Goal: Information Seeking & Learning: Find specific fact

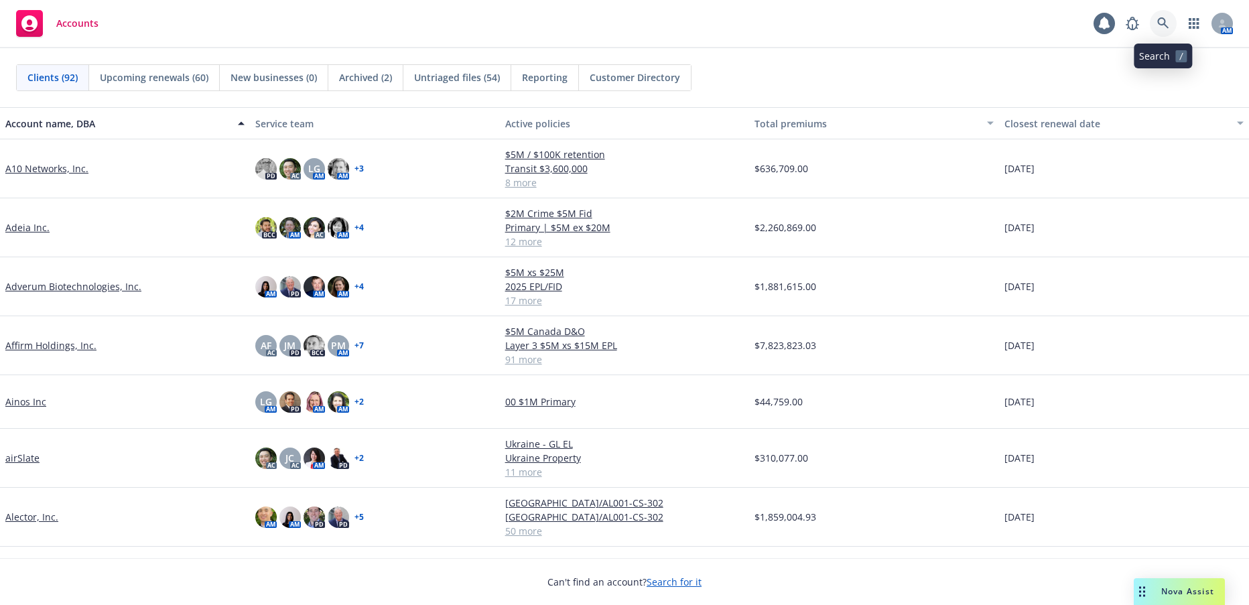
click at [1159, 22] on icon at bounding box center [1163, 23] width 12 height 12
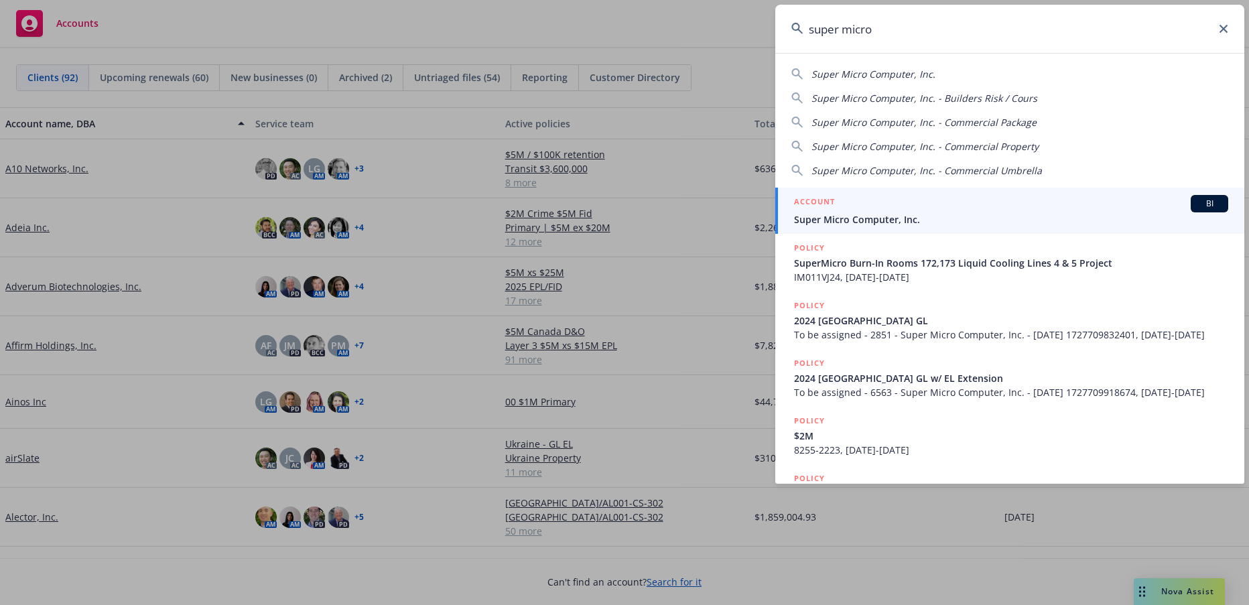
type input "super micro"
click at [873, 218] on span "Super Micro Computer, Inc." at bounding box center [1011, 219] width 434 height 14
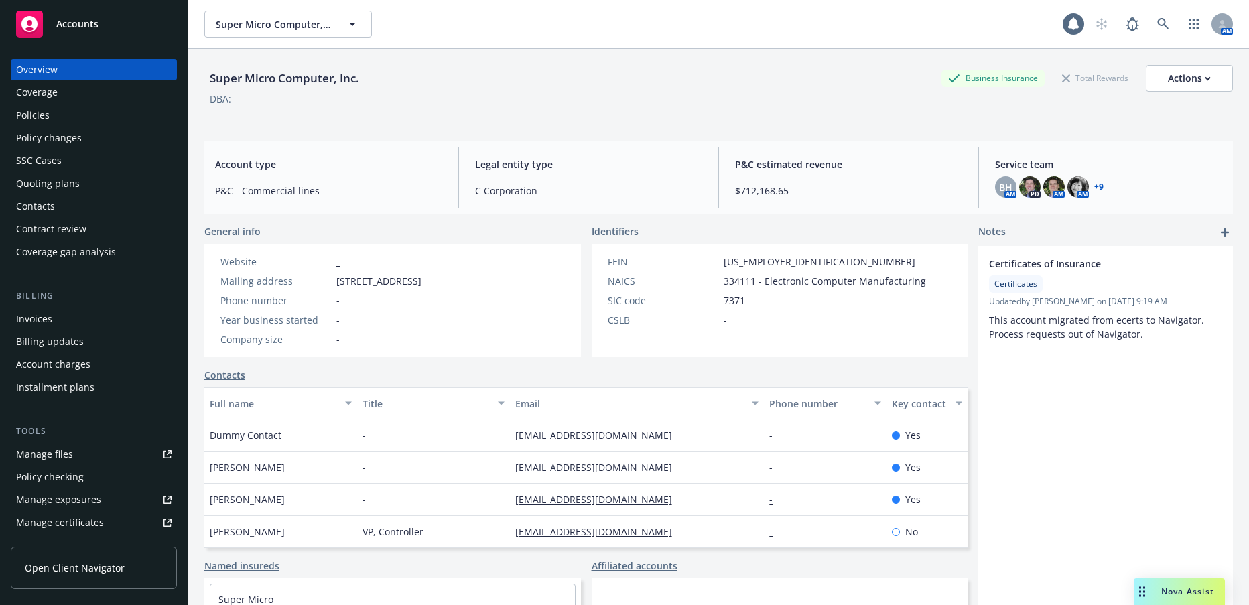
click at [38, 115] on div "Policies" at bounding box center [32, 114] width 33 height 21
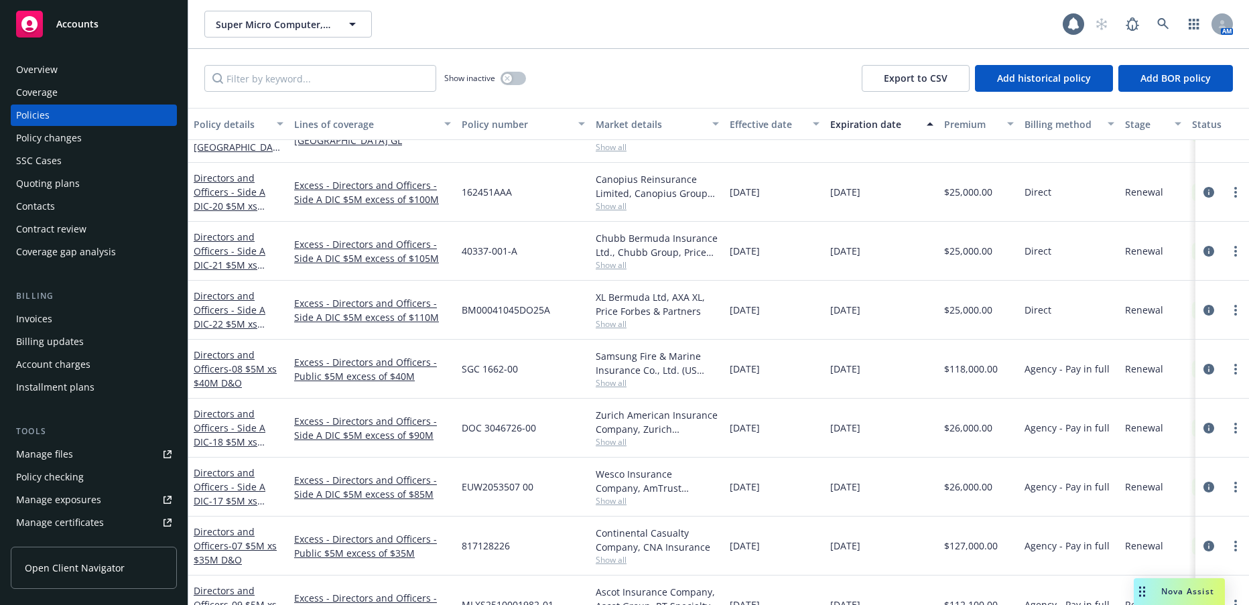
scroll to position [603, 0]
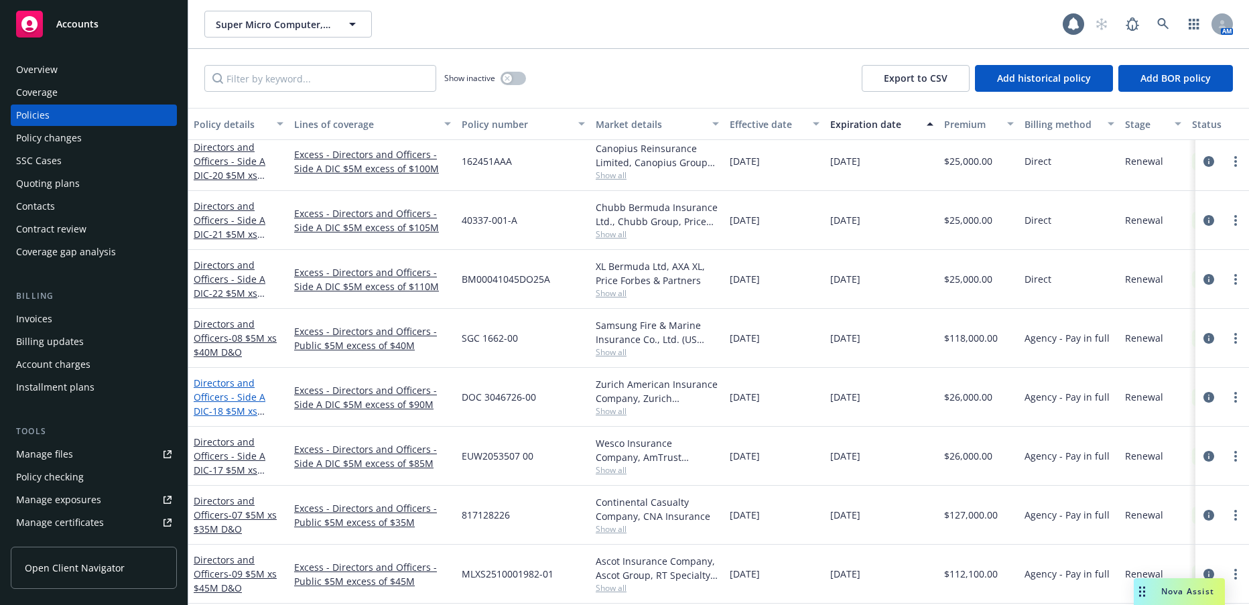
click at [251, 397] on link "Directors and Officers - Side A DIC - 18 $5M xs $90M Excess Side A DIC" at bounding box center [238, 410] width 88 height 69
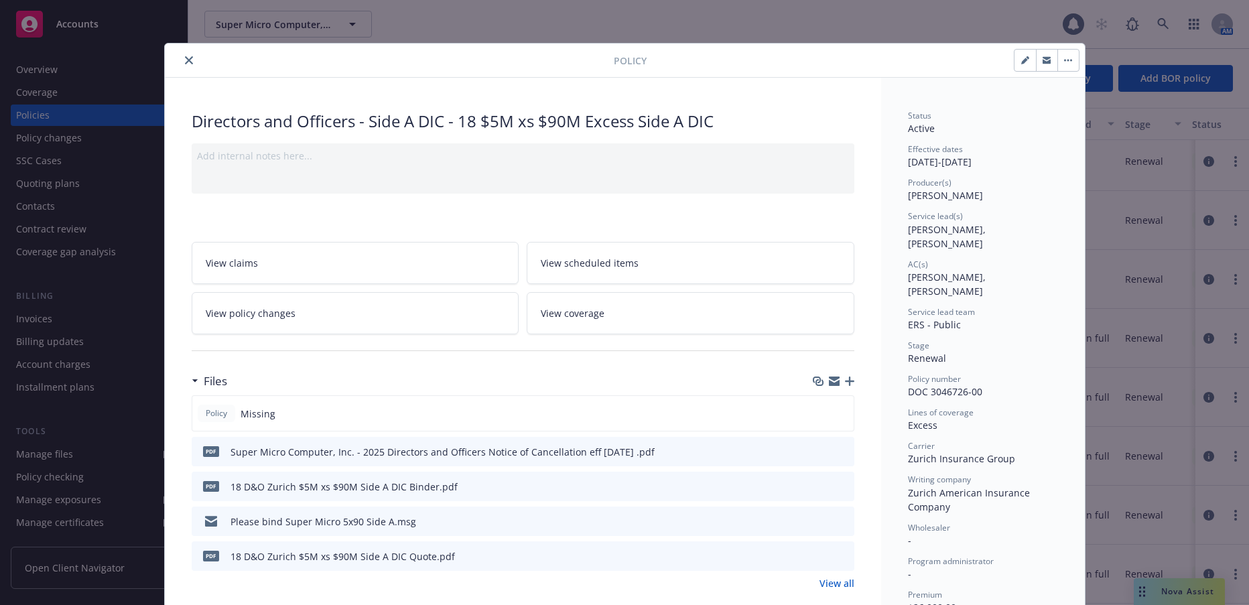
click at [185, 62] on icon "close" at bounding box center [189, 60] width 8 height 8
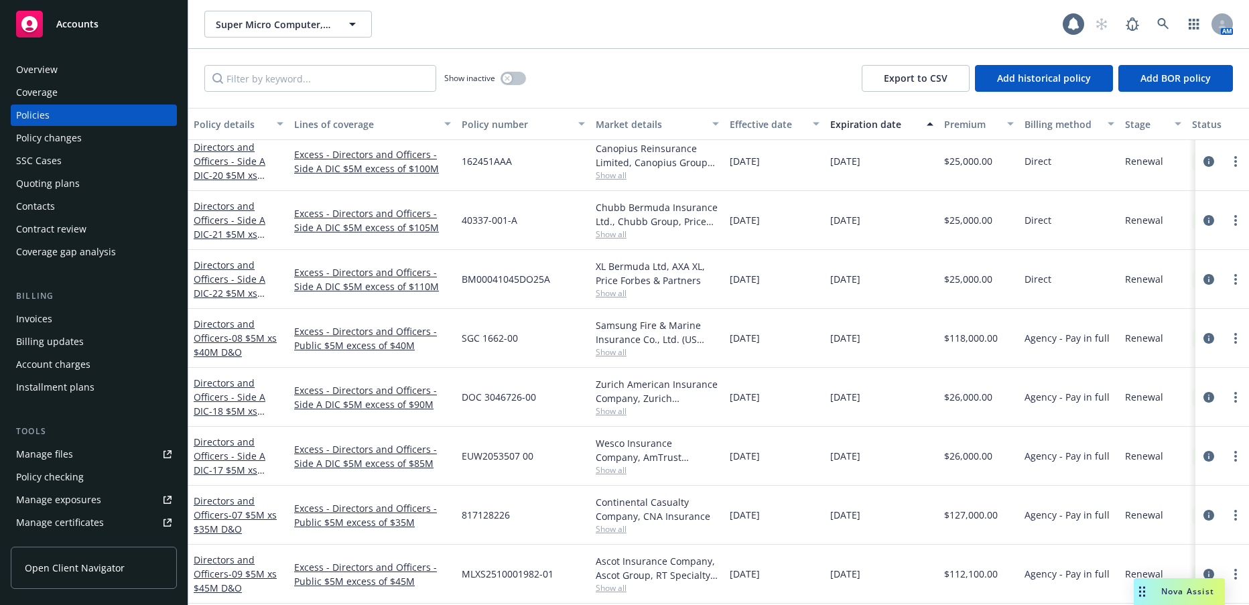
click at [44, 318] on div "Invoices" at bounding box center [34, 318] width 36 height 21
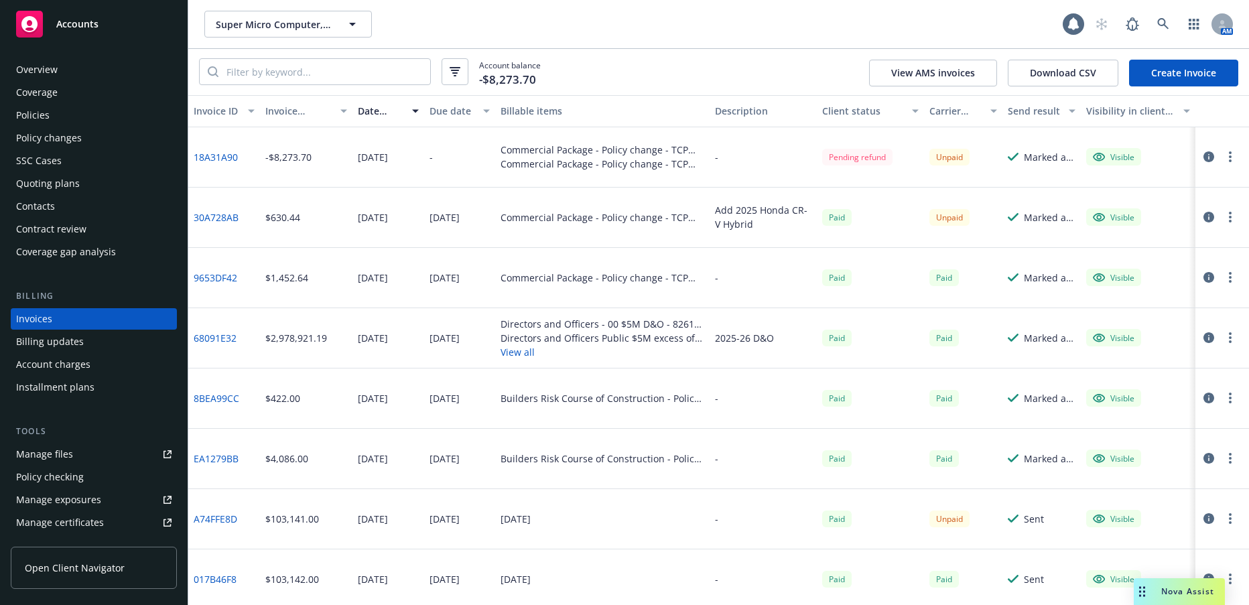
click at [226, 338] on link "68091E32" at bounding box center [215, 338] width 43 height 14
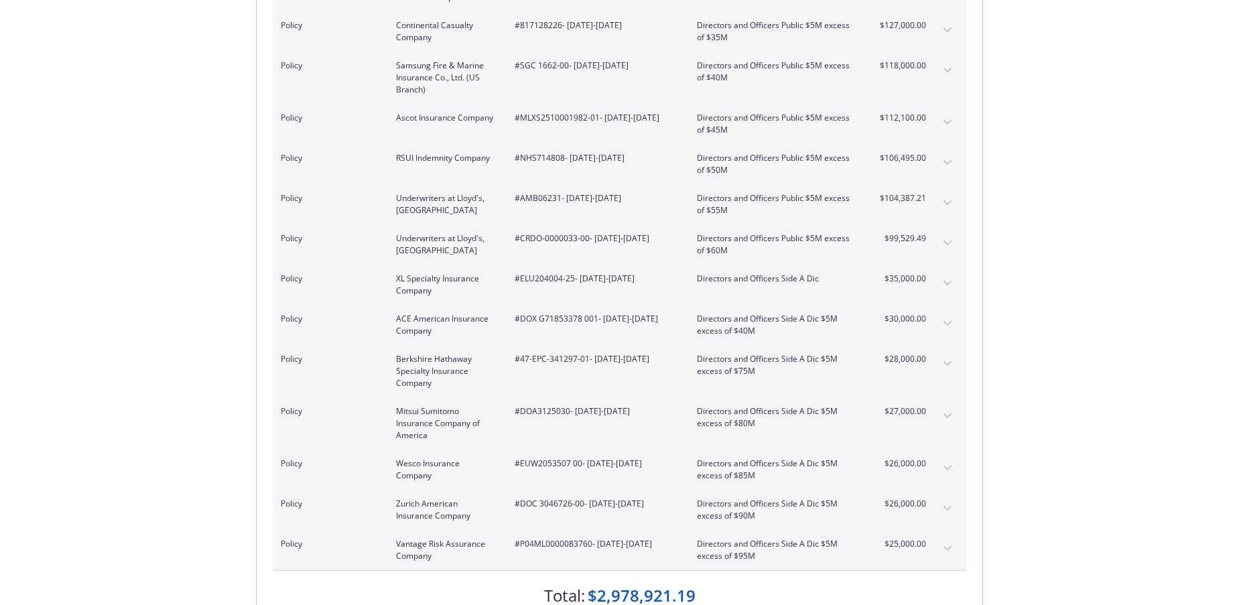
scroll to position [603, 0]
